Goal: Task Accomplishment & Management: Manage account settings

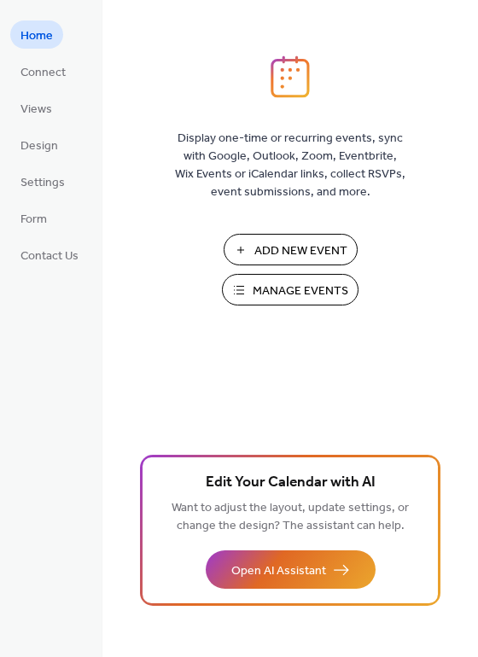
click at [253, 294] on span "Manage Events" at bounding box center [301, 292] width 96 height 18
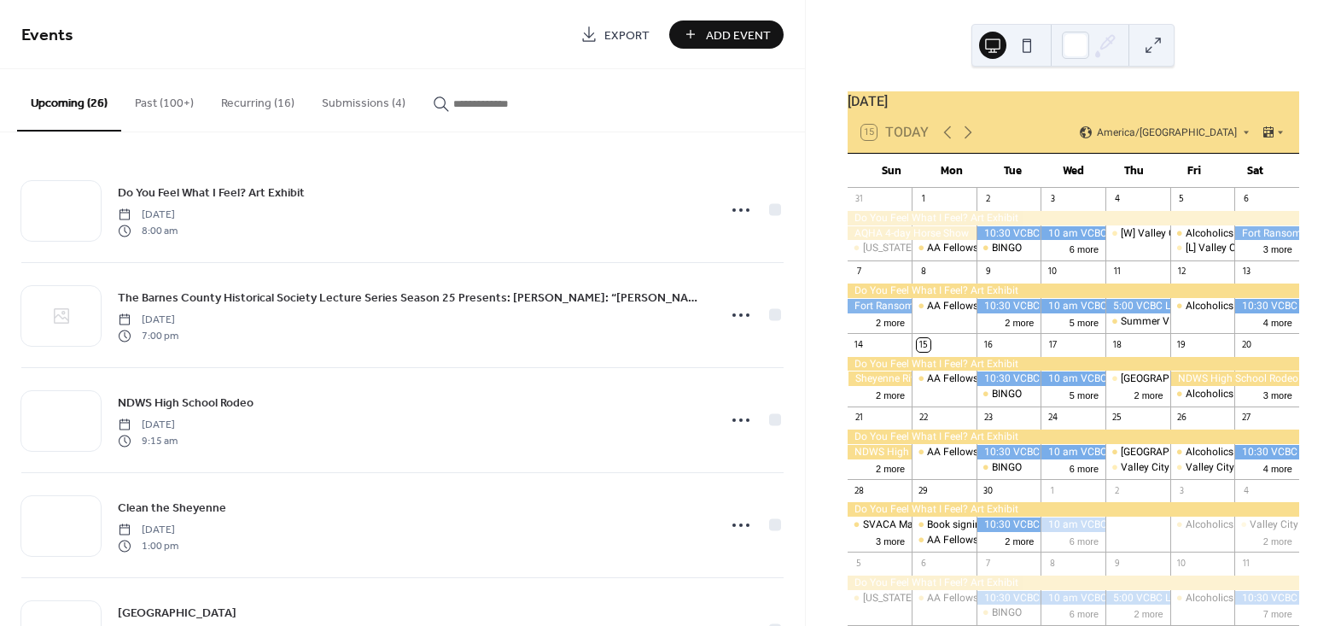
click at [371, 99] on button "Submissions (4)" at bounding box center [363, 99] width 111 height 61
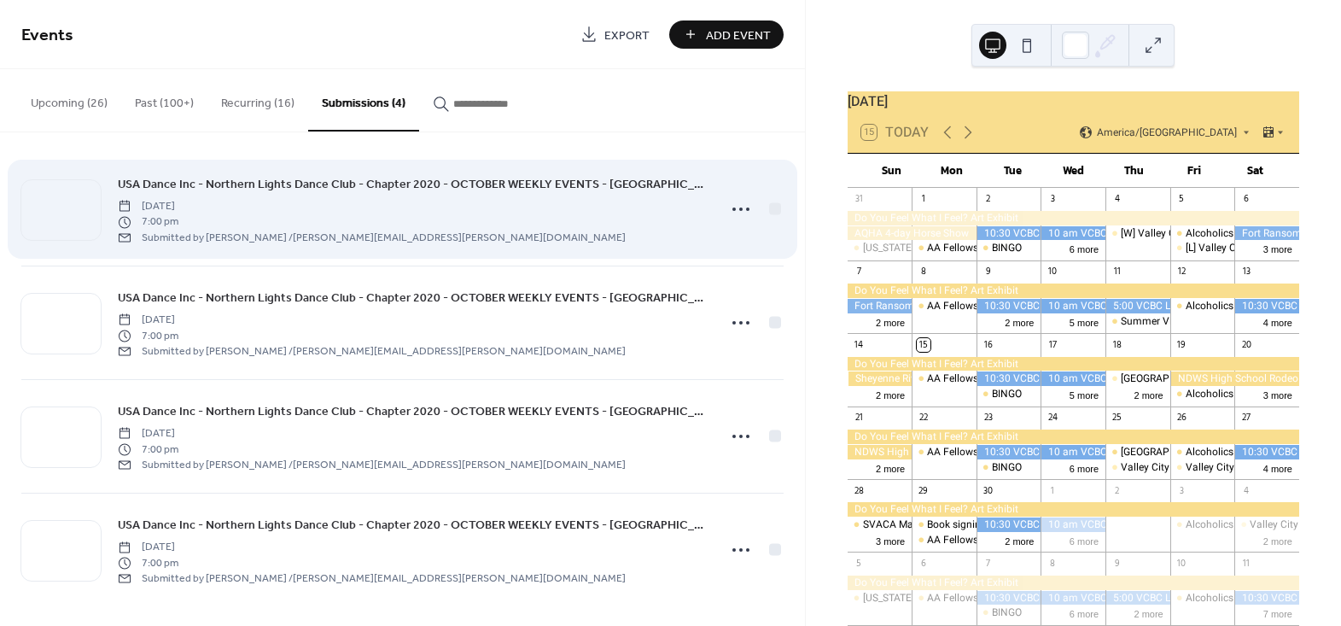
scroll to position [9, 0]
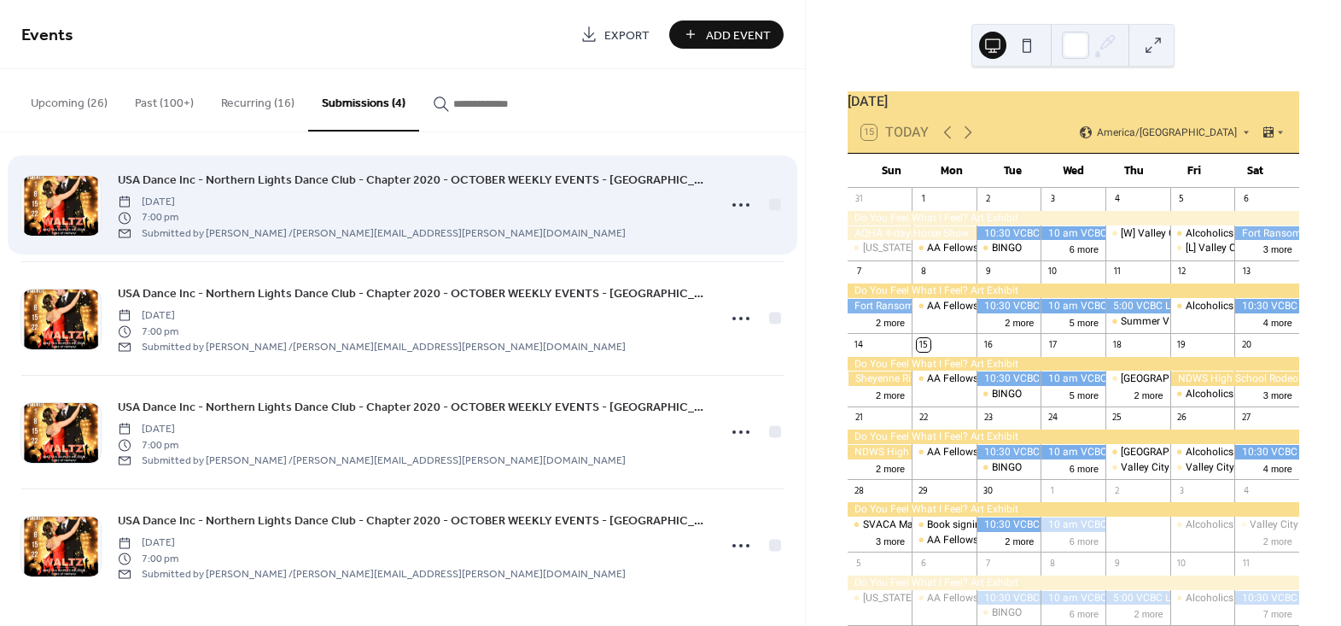
click at [456, 183] on span "USA Dance Inc - Northern Lights Dance Club - Chapter 2020 - OCTOBER WEEKLY EVEN…" at bounding box center [412, 181] width 588 height 18
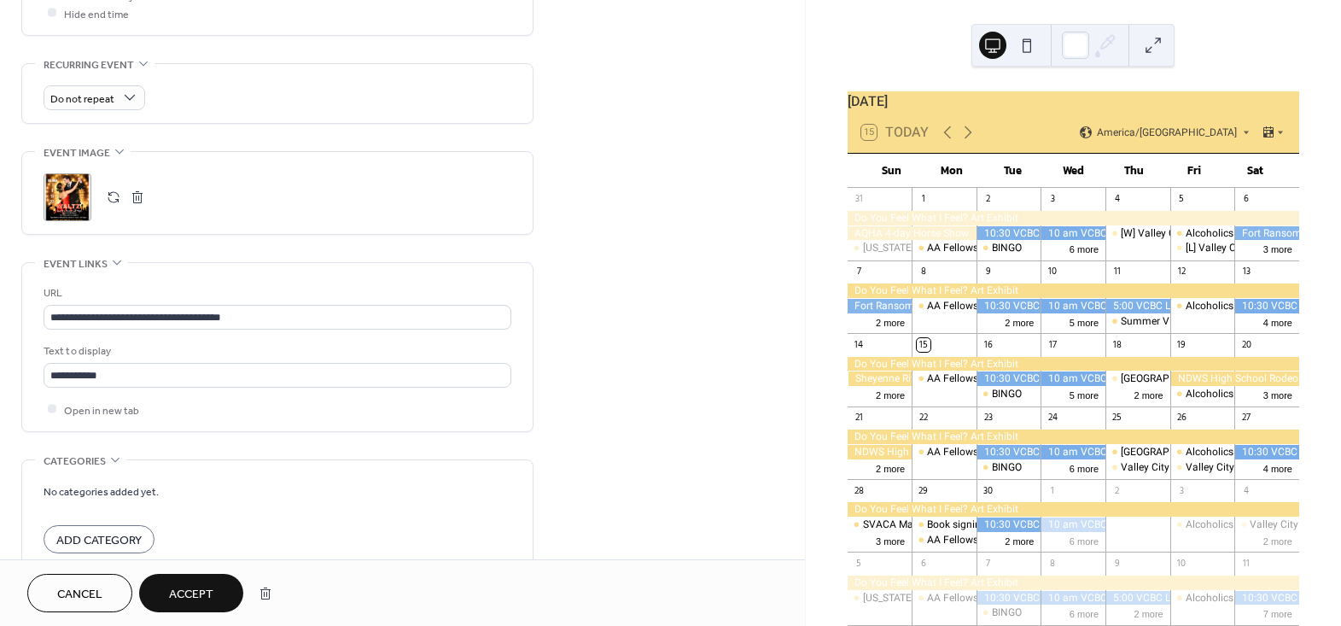
scroll to position [872, 0]
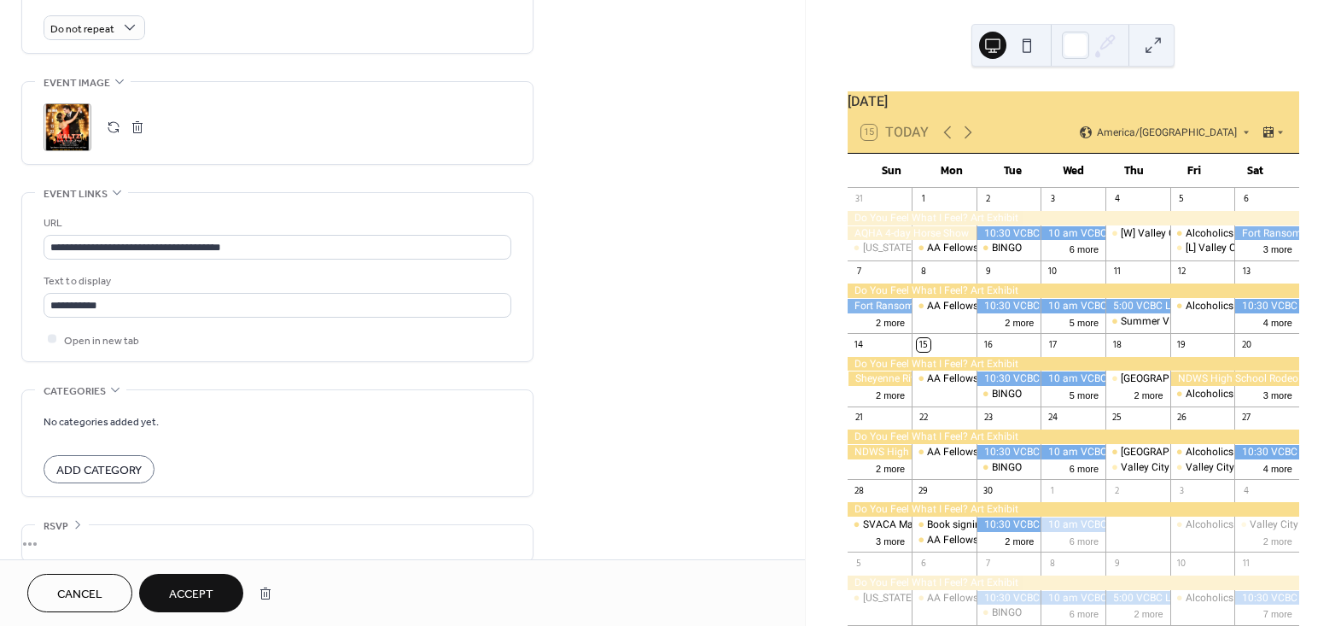
click at [73, 597] on span "Cancel" at bounding box center [79, 594] width 45 height 18
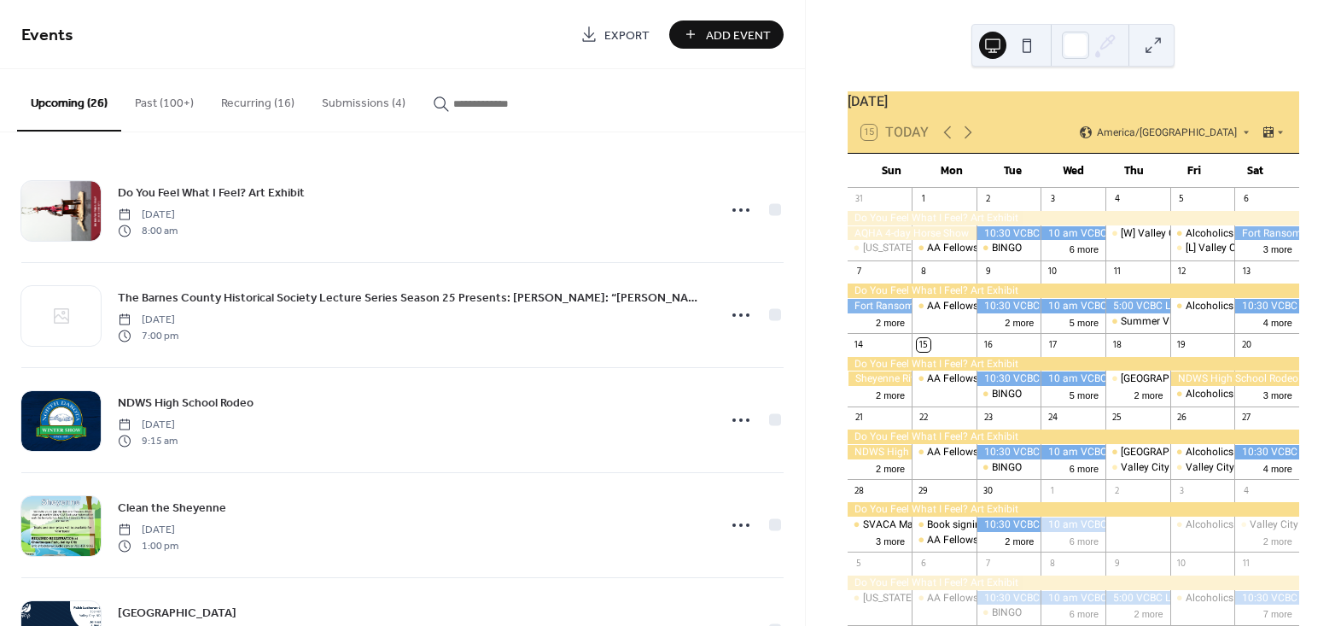
click at [364, 95] on button "Submissions (4)" at bounding box center [363, 99] width 111 height 61
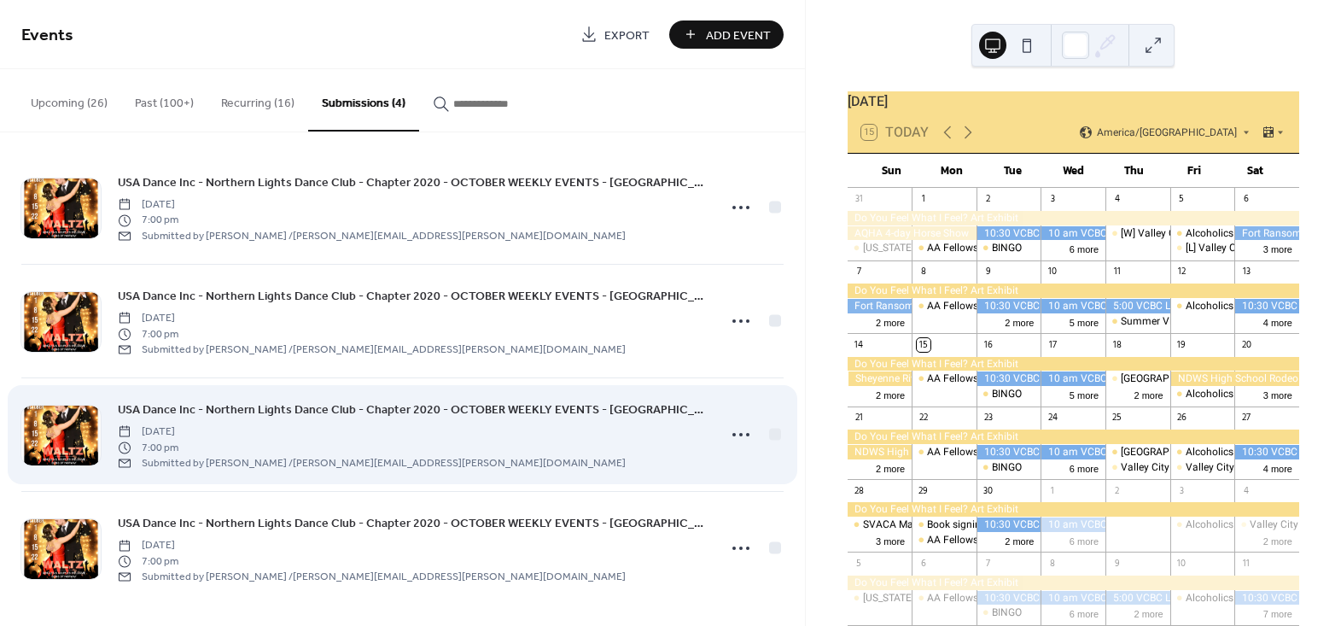
scroll to position [9, 0]
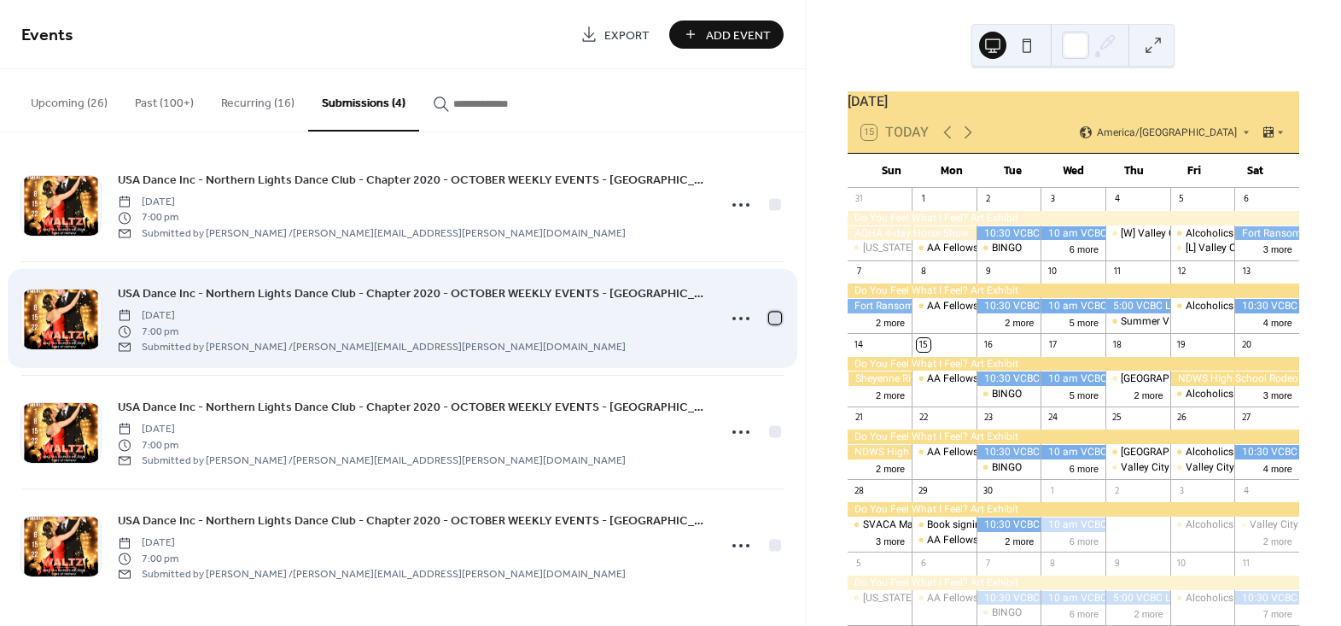
click at [771, 319] on div at bounding box center [775, 318] width 12 height 12
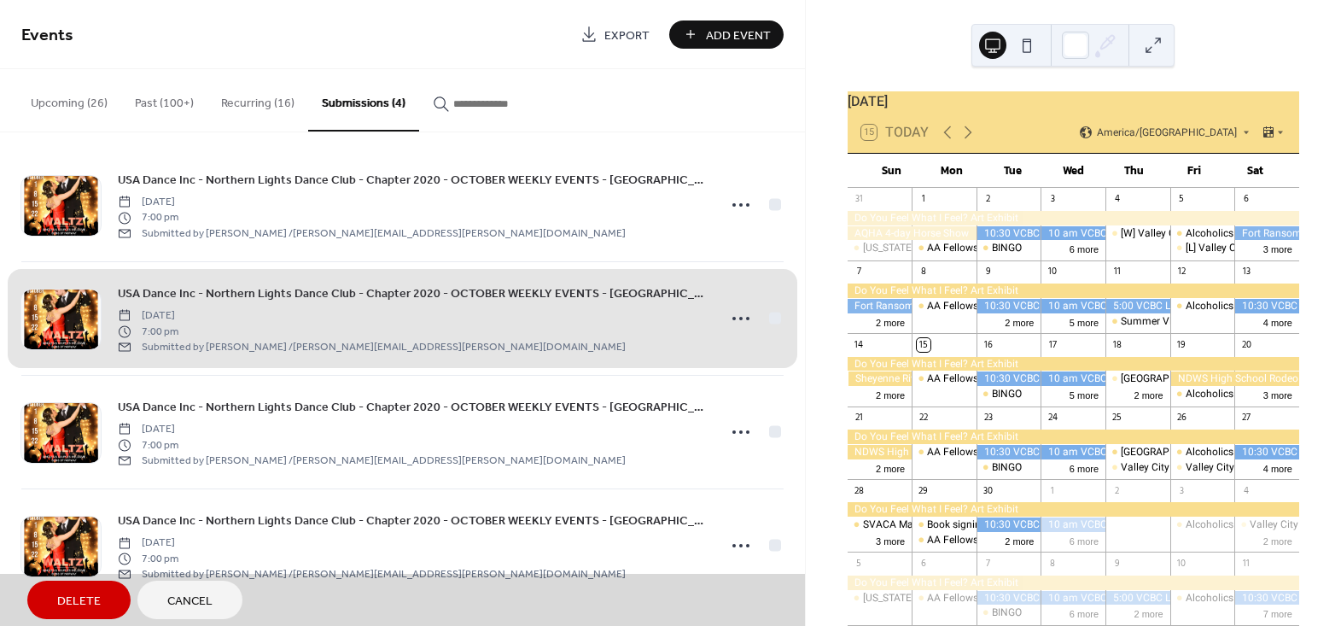
click at [771, 319] on div "USA Dance Inc - Northern Lights Dance Club - Chapter 2020 - OCTOBER WEEKLY EVEN…" at bounding box center [402, 318] width 762 height 114
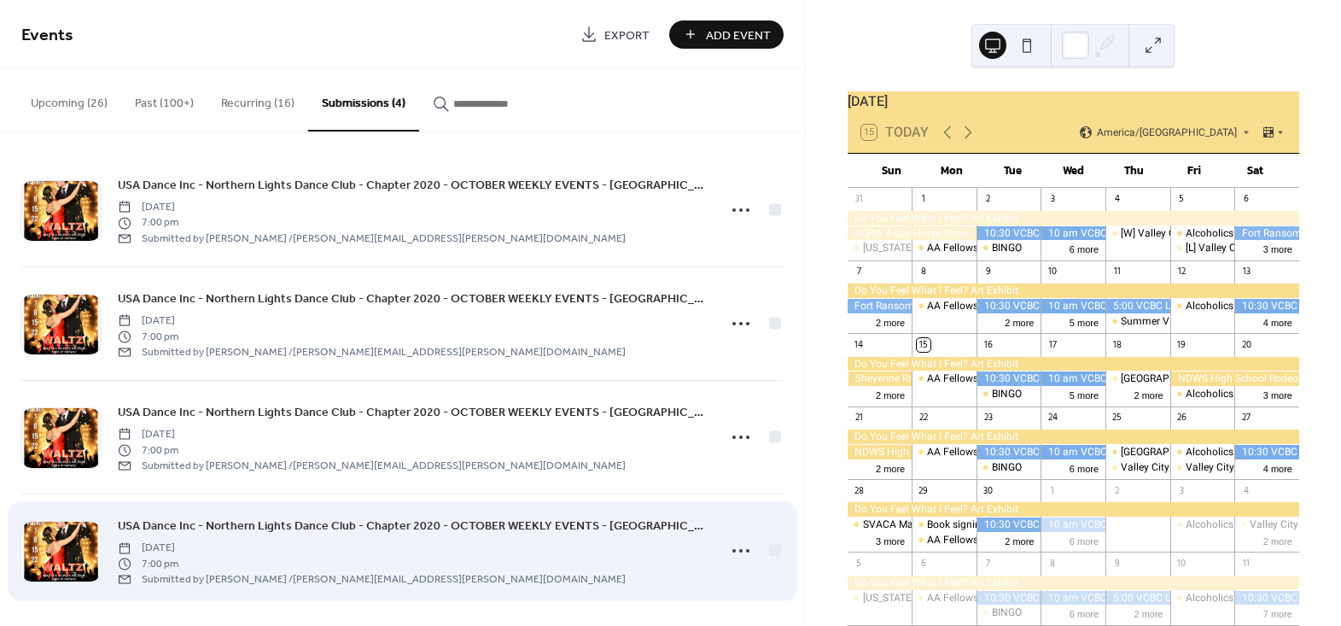
scroll to position [0, 0]
